Goal: Complete application form

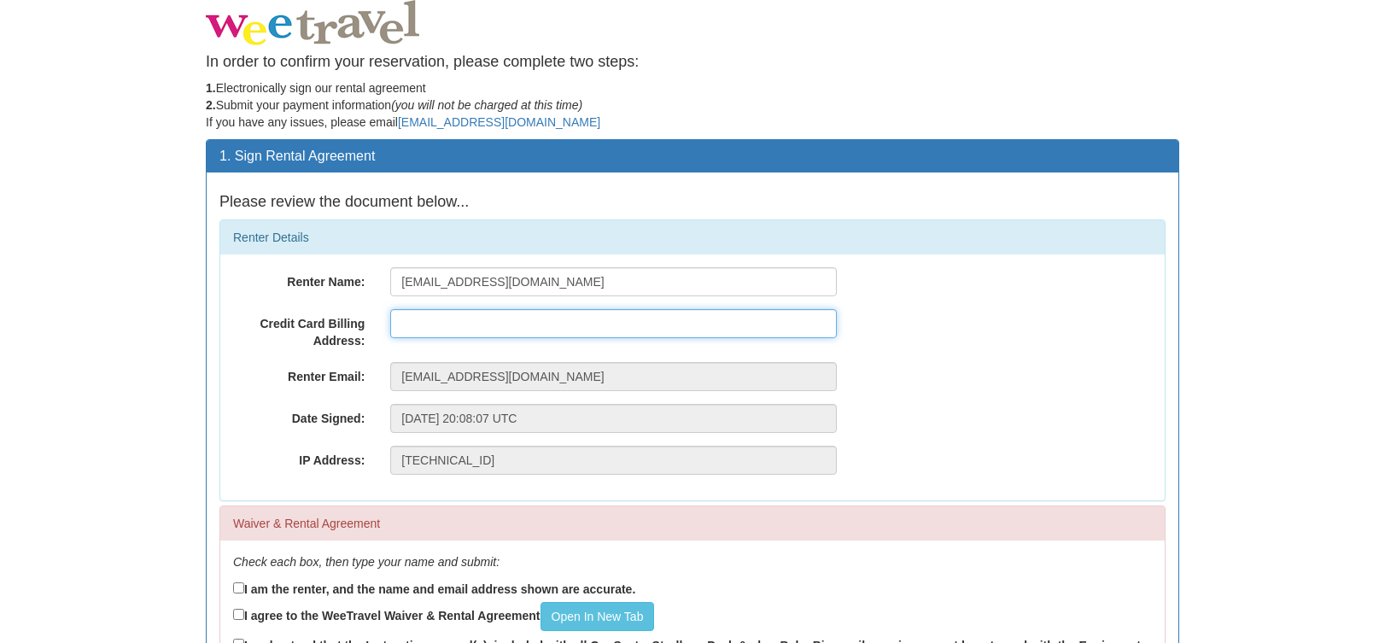
click at [424, 321] on input "text" at bounding box center [613, 323] width 447 height 29
type input "85 Quarry Park Road SE"
click at [268, 407] on label "Date Signed:" at bounding box center [298, 415] width 157 height 23
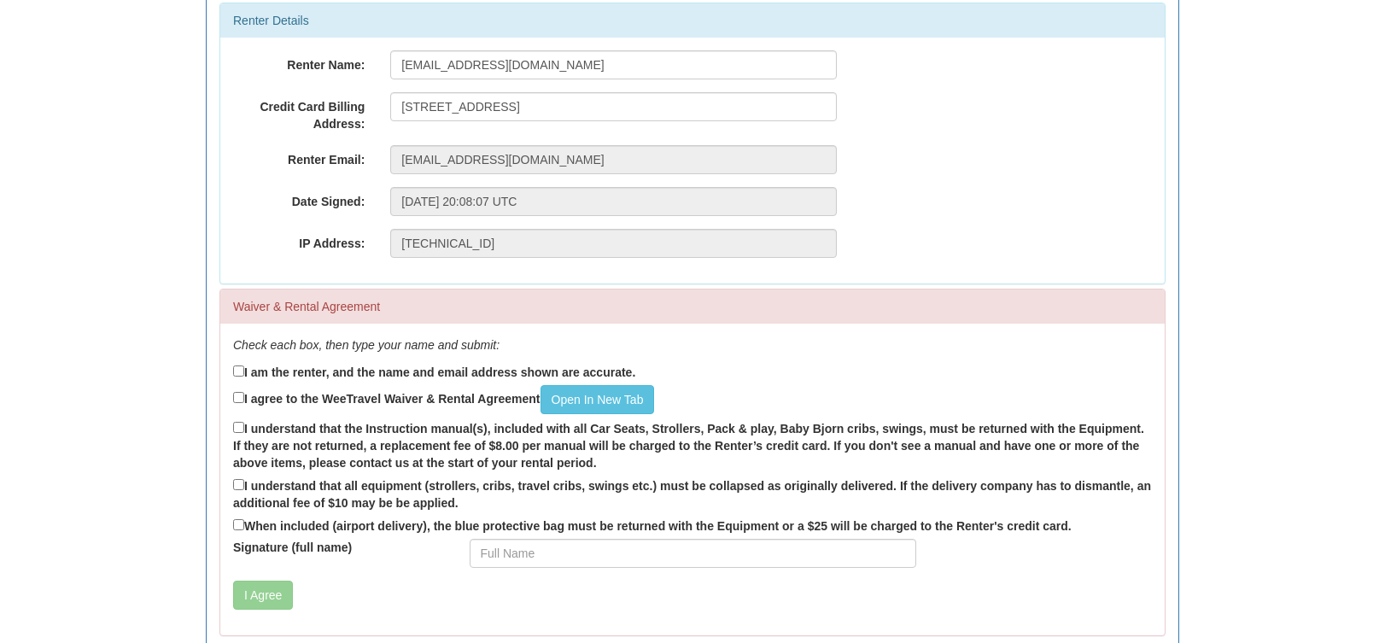
scroll to position [256, 0]
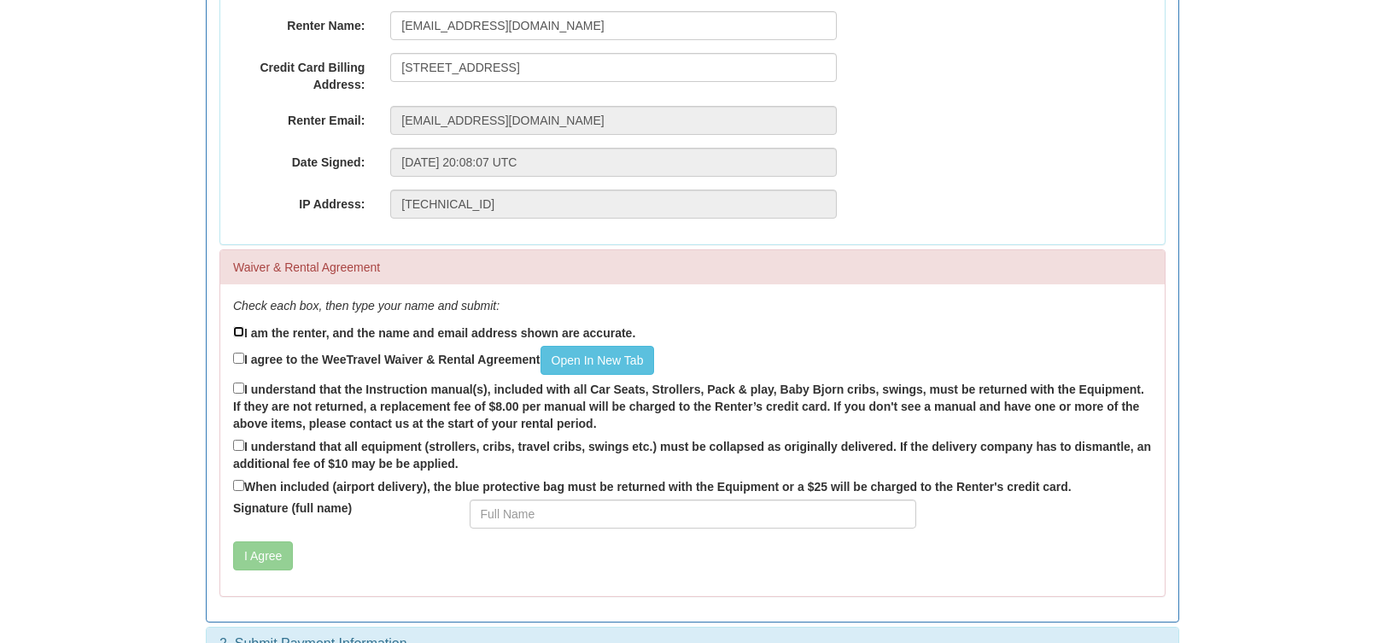
click at [240, 331] on input "I am the renter, and the name and email address shown are accurate." at bounding box center [238, 331] width 11 height 11
checkbox input "true"
click at [234, 349] on label "I agree to the WeeTravel Waiver & Rental Agreement Open In New Tab" at bounding box center [443, 360] width 421 height 29
click at [234, 353] on input "I agree to the WeeTravel Waiver & Rental Agreement Open In New Tab" at bounding box center [238, 358] width 11 height 11
checkbox input "true"
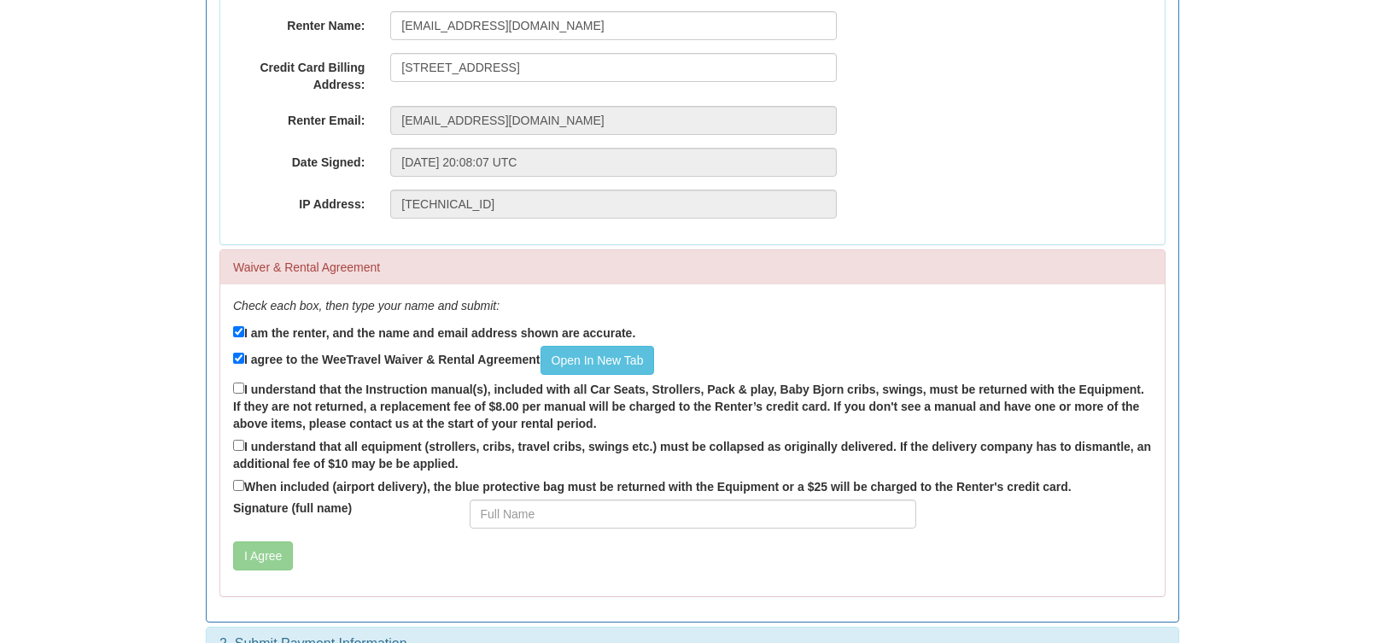
click at [247, 390] on label "I understand that the Instruction manual(s), included with all Car Seats, Strol…" at bounding box center [692, 405] width 919 height 53
click at [244, 390] on input "I understand that the Instruction manual(s), included with all Car Seats, Strol…" at bounding box center [238, 388] width 11 height 11
checkbox input "true"
click at [239, 448] on input "I understand that all equipment (strollers, cribs, travel cribs, swings etc.) m…" at bounding box center [238, 445] width 11 height 11
checkbox input "true"
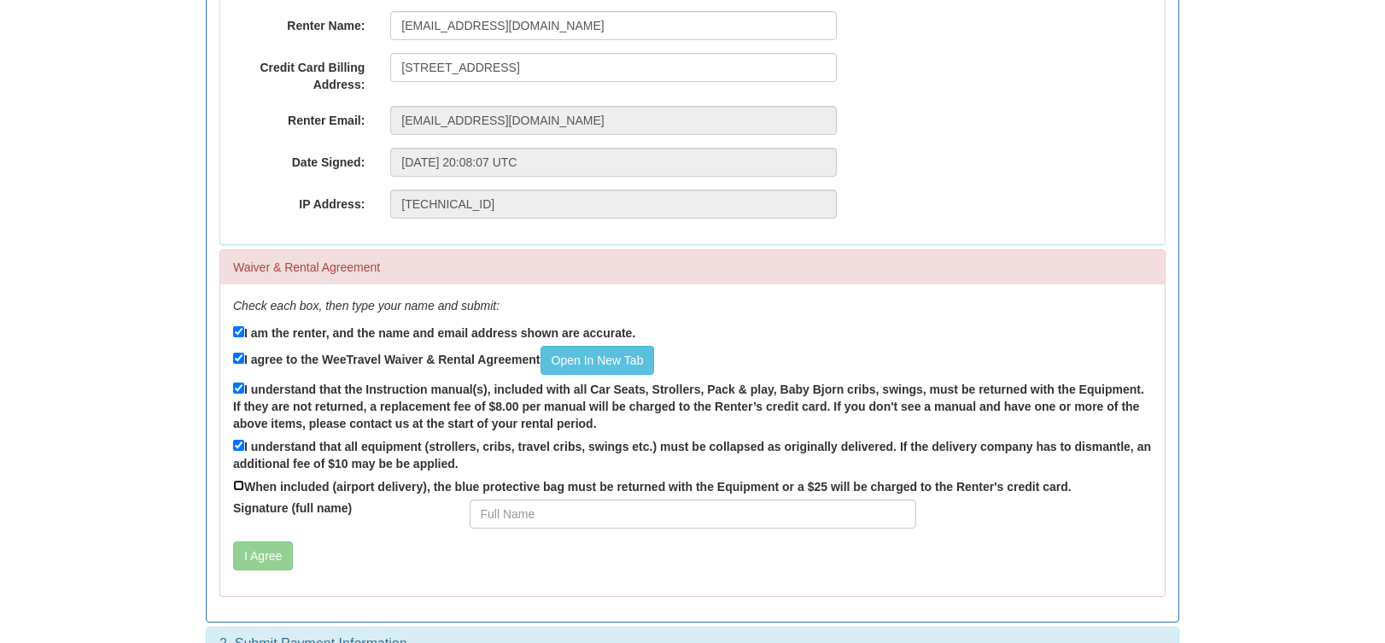
click at [239, 486] on input "When included (airport delivery), the blue protective bag must be returned with…" at bounding box center [238, 485] width 11 height 11
checkbox input "true"
click at [593, 514] on input "Signature (full name)" at bounding box center [693, 514] width 447 height 29
type input "ricardo lopez"
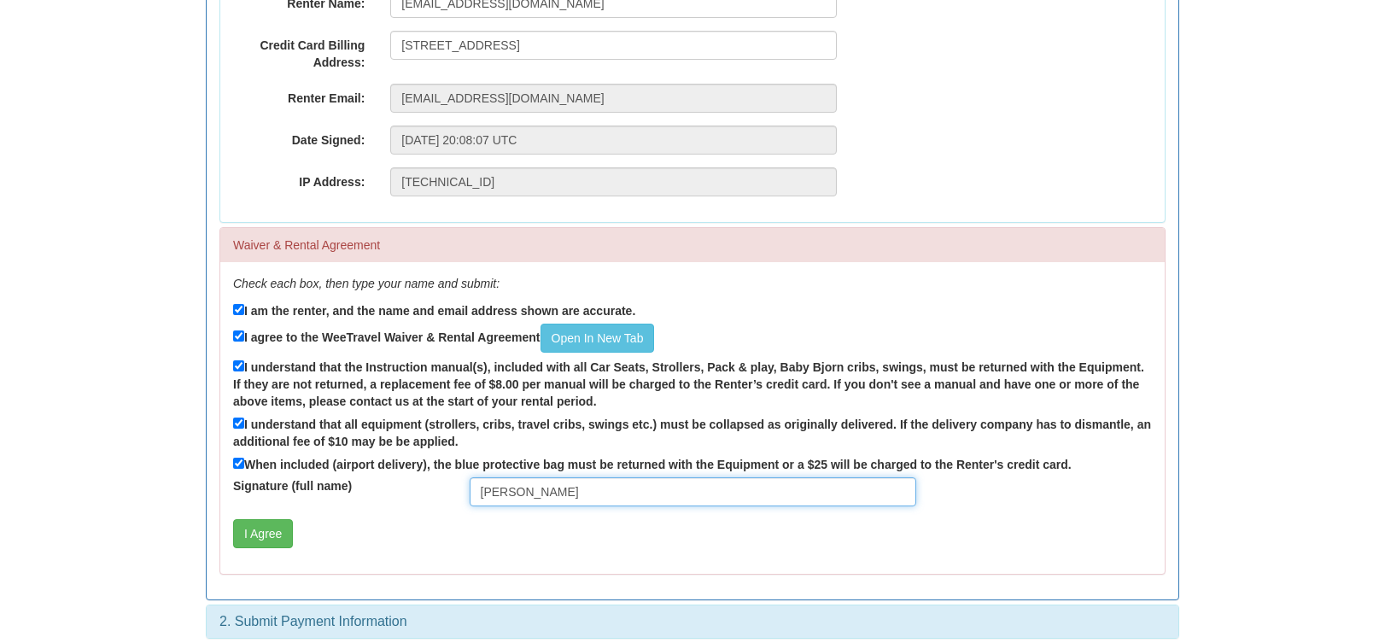
scroll to position [291, 0]
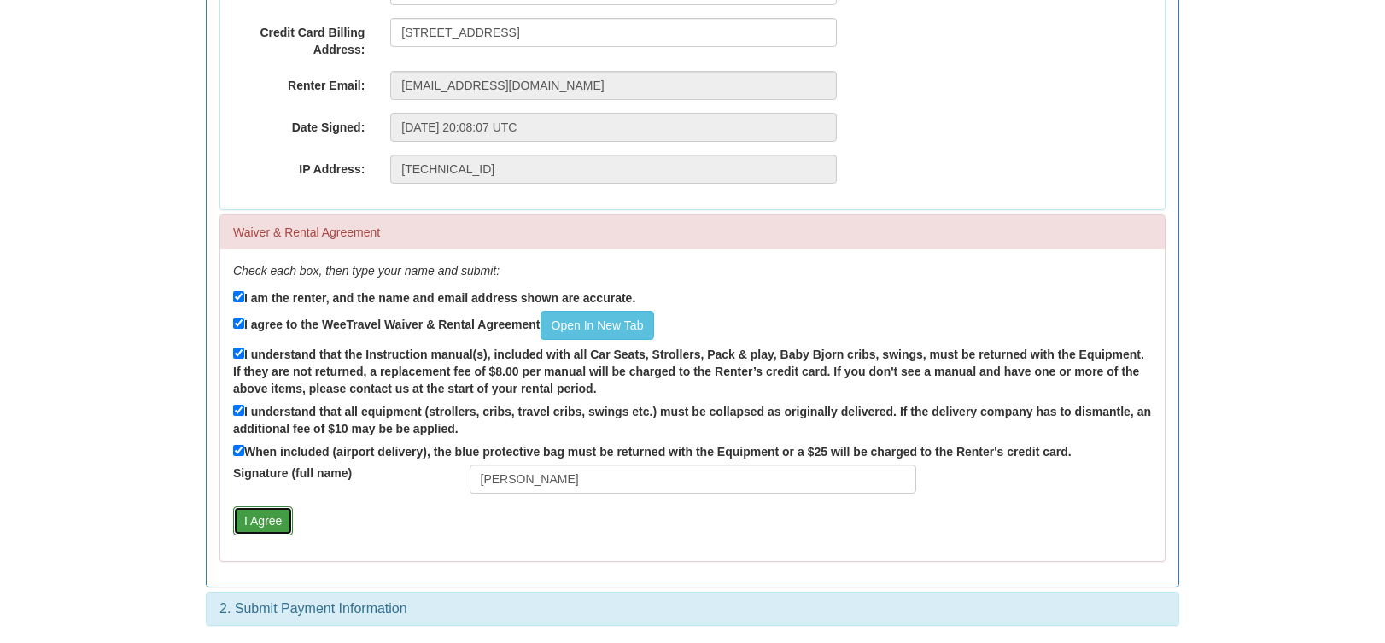
click at [261, 522] on button "I Agree" at bounding box center [263, 521] width 60 height 29
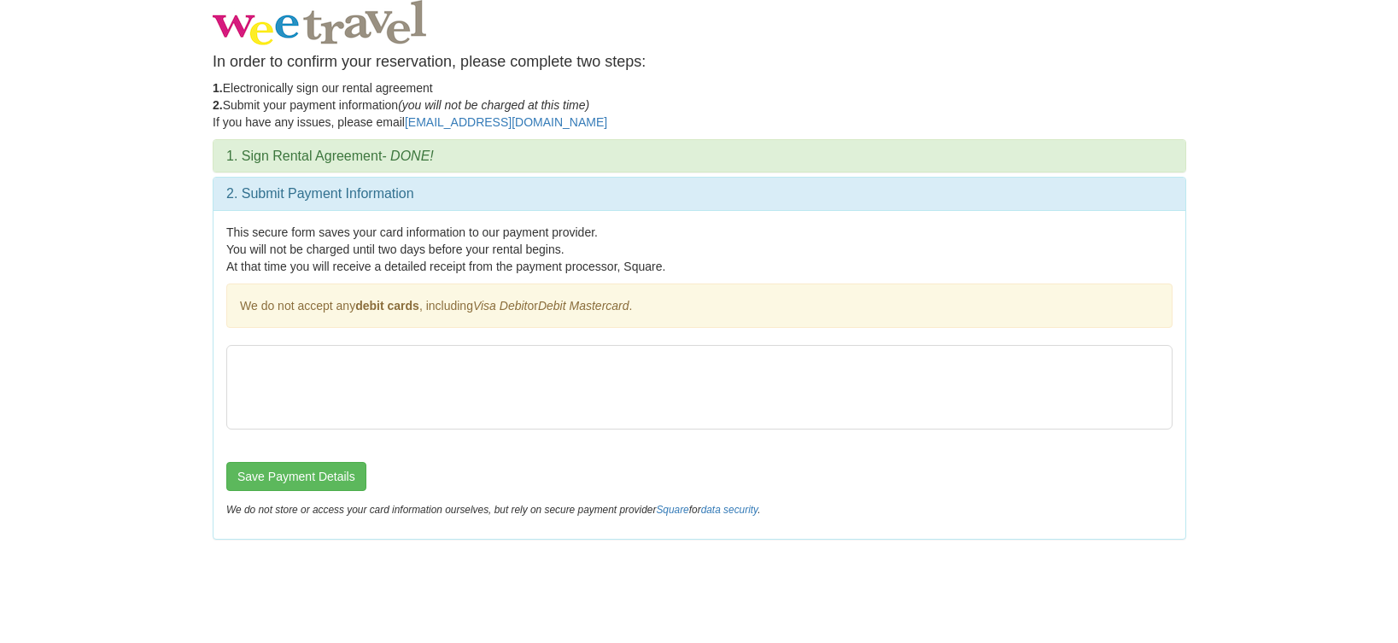
scroll to position [0, 0]
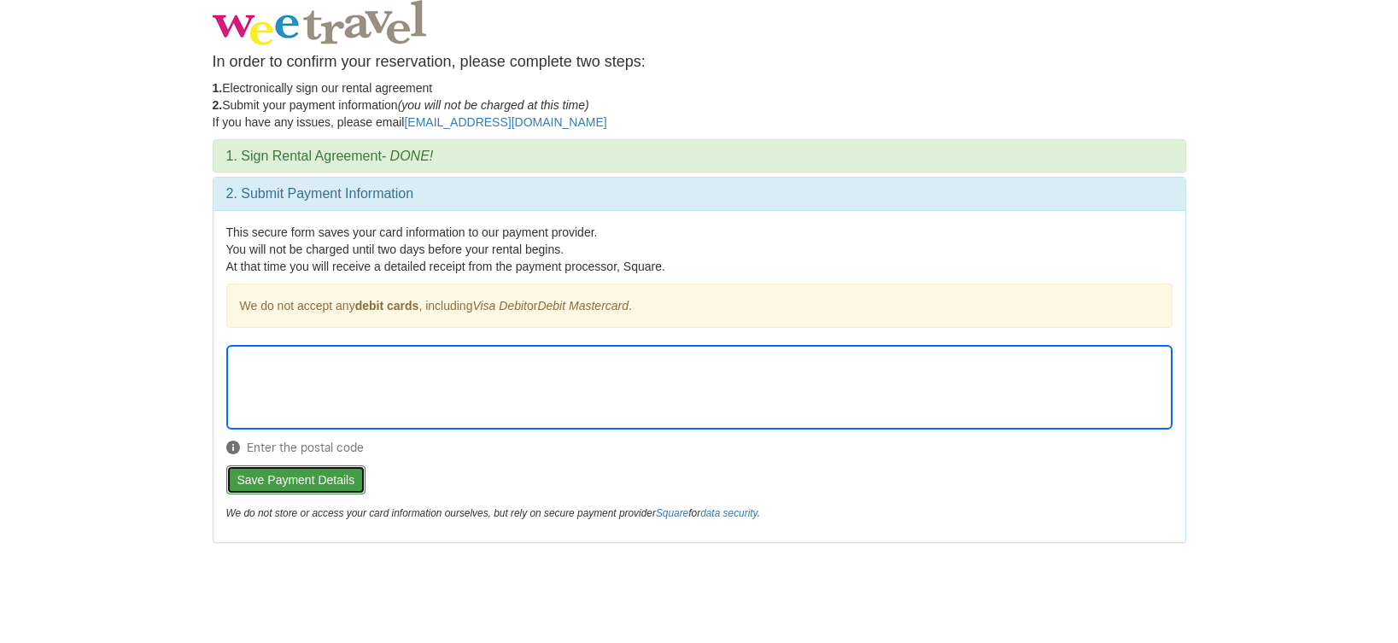
click at [330, 477] on button "Save Payment Details" at bounding box center [296, 480] width 140 height 29
